Goal: Go to known website: Go to known website

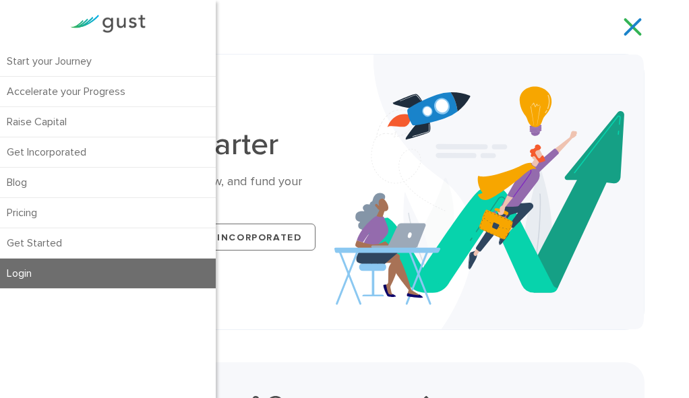
click at [133, 269] on link "Login" at bounding box center [108, 274] width 216 height 30
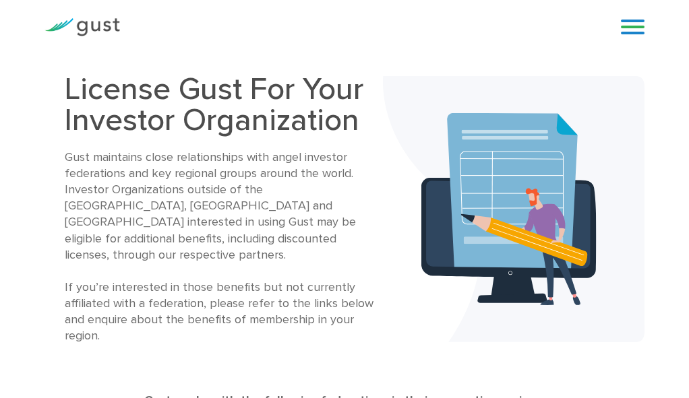
click at [633, 22] on link at bounding box center [633, 27] width 24 height 20
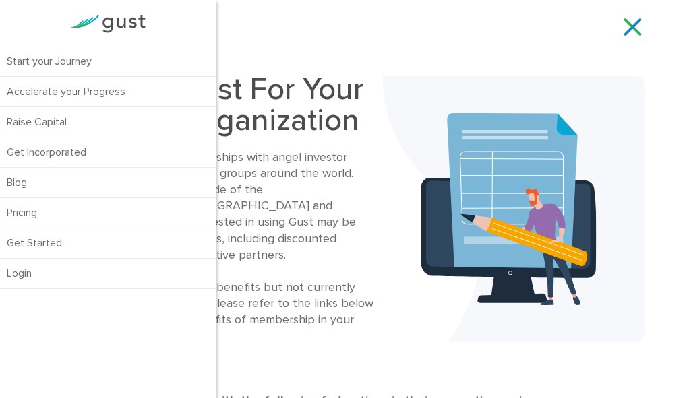
drag, startPoint x: 460, startPoint y: 200, endPoint x: 146, endPoint y: 83, distance: 335.8
click at [458, 200] on img at bounding box center [513, 209] width 261 height 266
click at [325, 41] on div "Start your Journey Accelerate your Progress Raise Capital Get Incorporated Blog…" at bounding box center [344, 27] width 620 height 54
click at [635, 11] on div "Blog FAQ Pricing Get Started Login Login" at bounding box center [627, 27] width 54 height 40
click at [635, 20] on link at bounding box center [633, 27] width 24 height 20
